Goal: Task Accomplishment & Management: Use online tool/utility

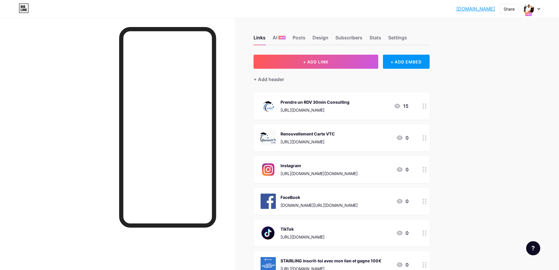
click at [400, 138] on icon at bounding box center [400, 137] width 6 height 5
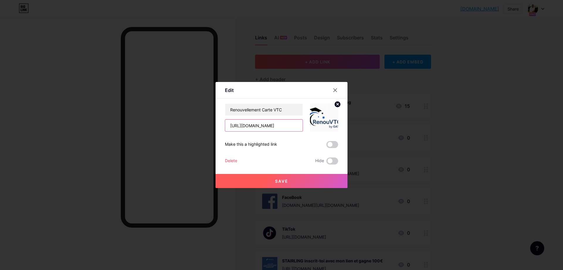
click at [277, 126] on input "[URL][DOMAIN_NAME]" at bounding box center [263, 125] width 77 height 12
click at [277, 125] on input "[URL][DOMAIN_NAME]" at bounding box center [263, 125] width 77 height 12
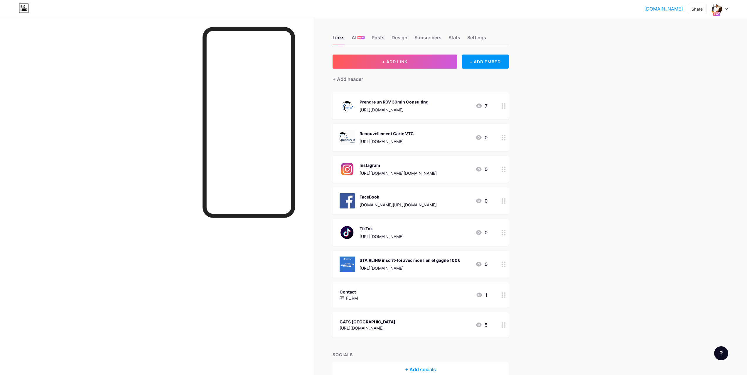
click at [502, 139] on div at bounding box center [503, 137] width 10 height 27
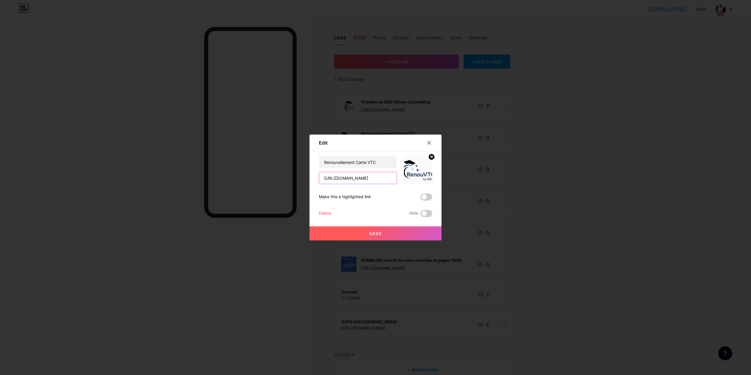
click at [381, 179] on input "[URL][DOMAIN_NAME]" at bounding box center [357, 178] width 77 height 12
